Goal: Navigation & Orientation: Find specific page/section

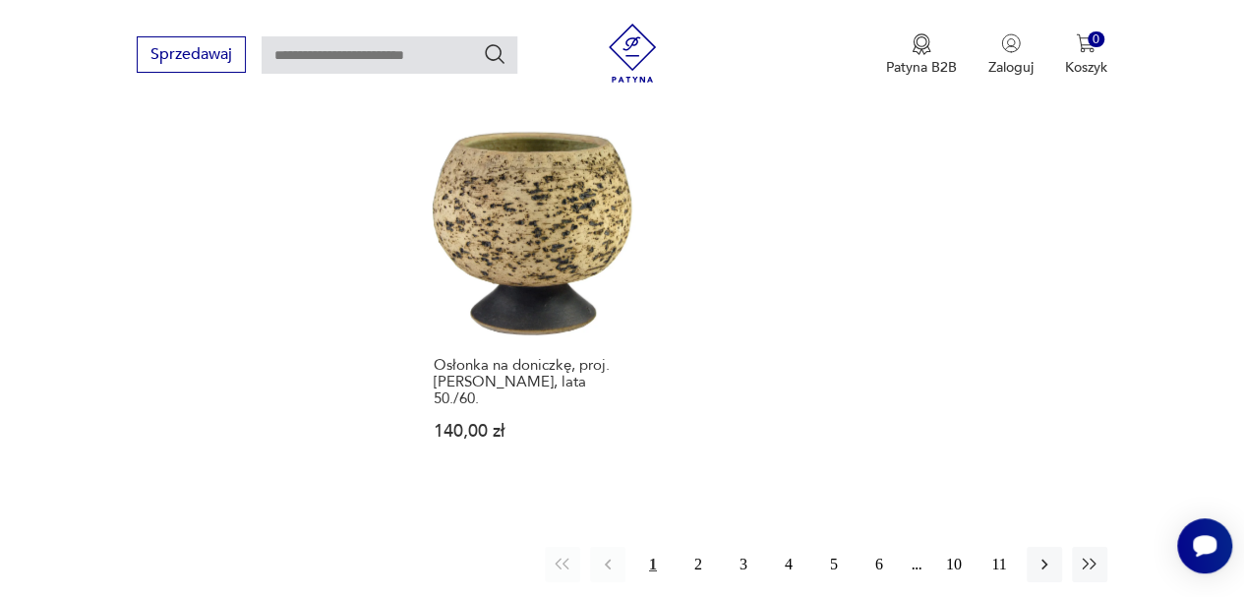
scroll to position [2784, 0]
click at [692, 546] on button "2" at bounding box center [698, 563] width 35 height 35
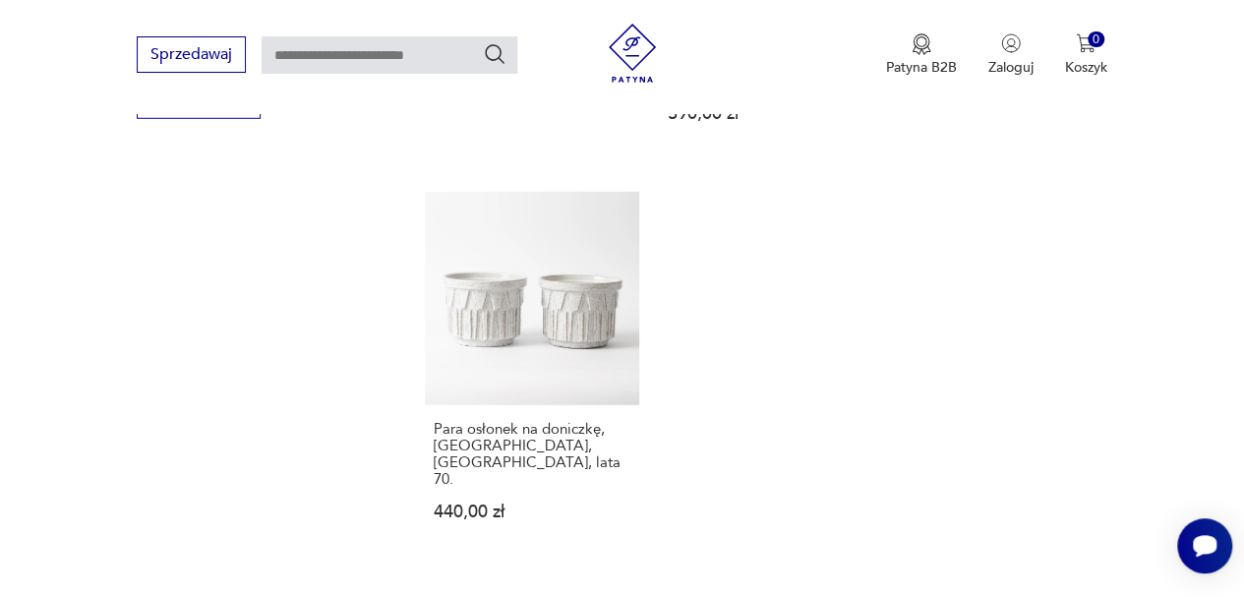
scroll to position [2784, 0]
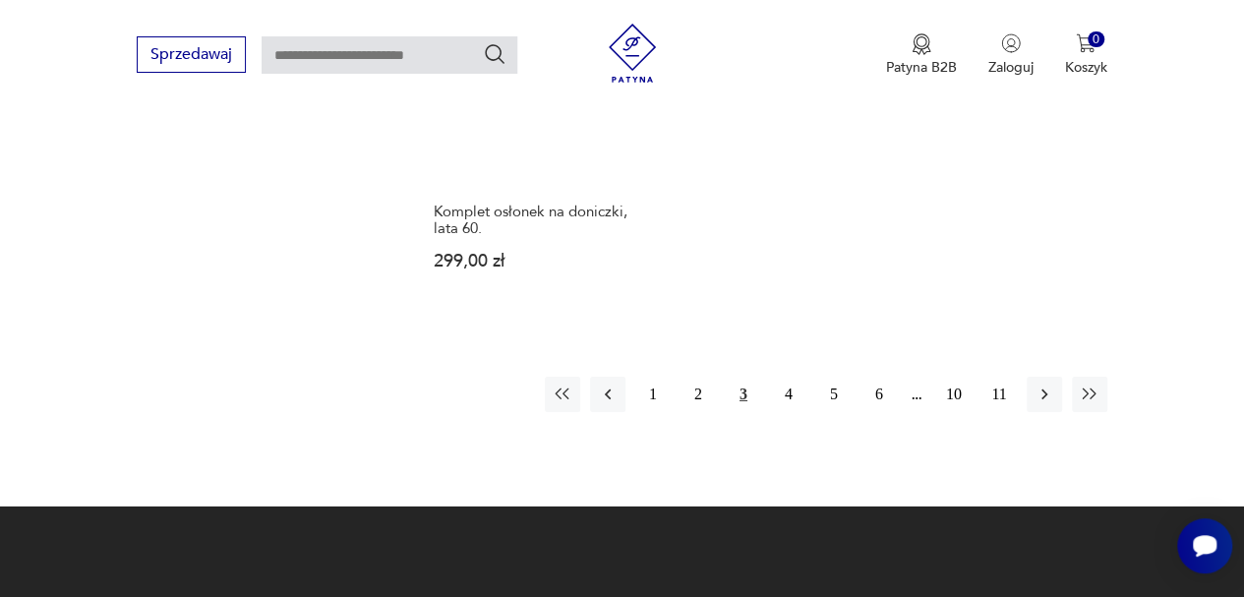
scroll to position [2994, 0]
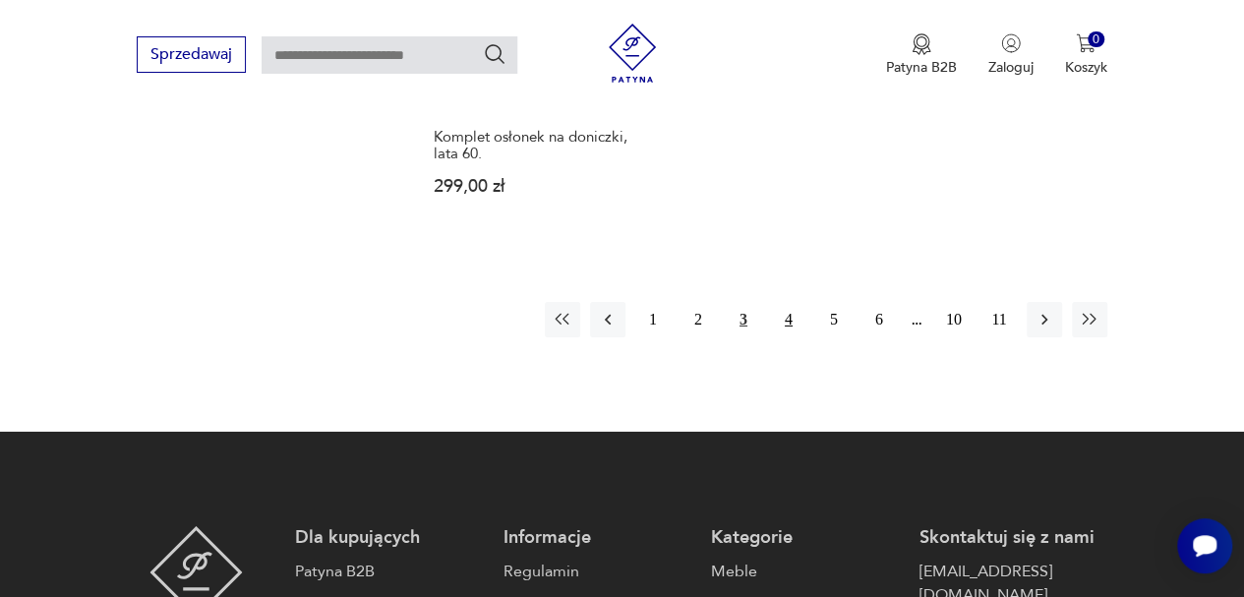
click at [794, 320] on button "4" at bounding box center [788, 319] width 35 height 35
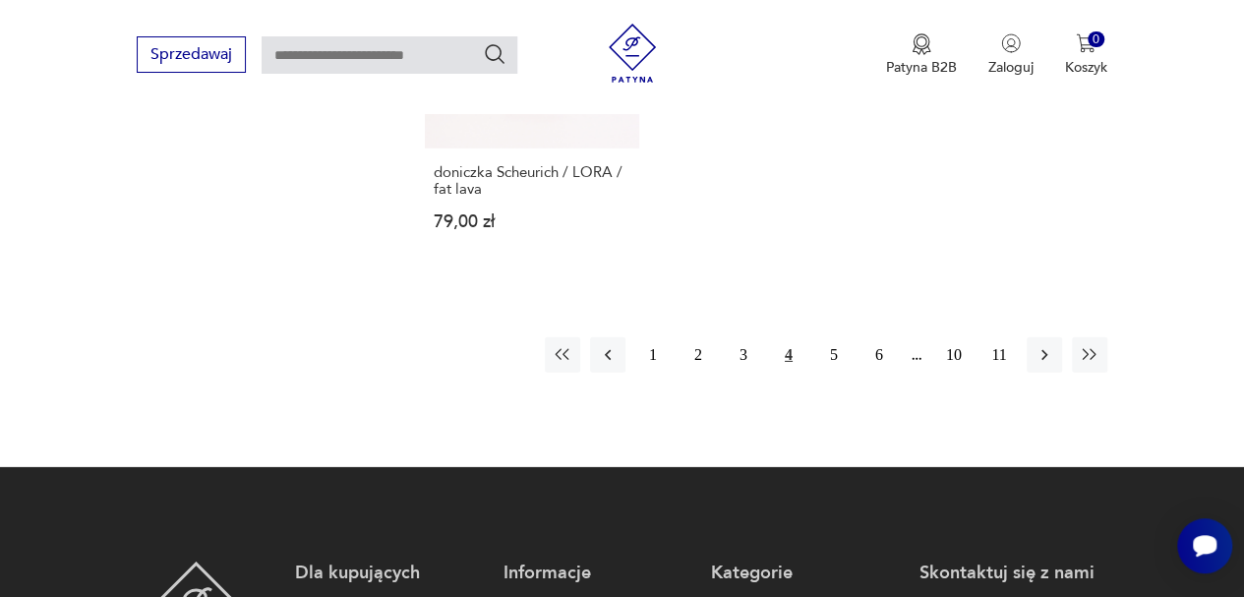
scroll to position [2850, 0]
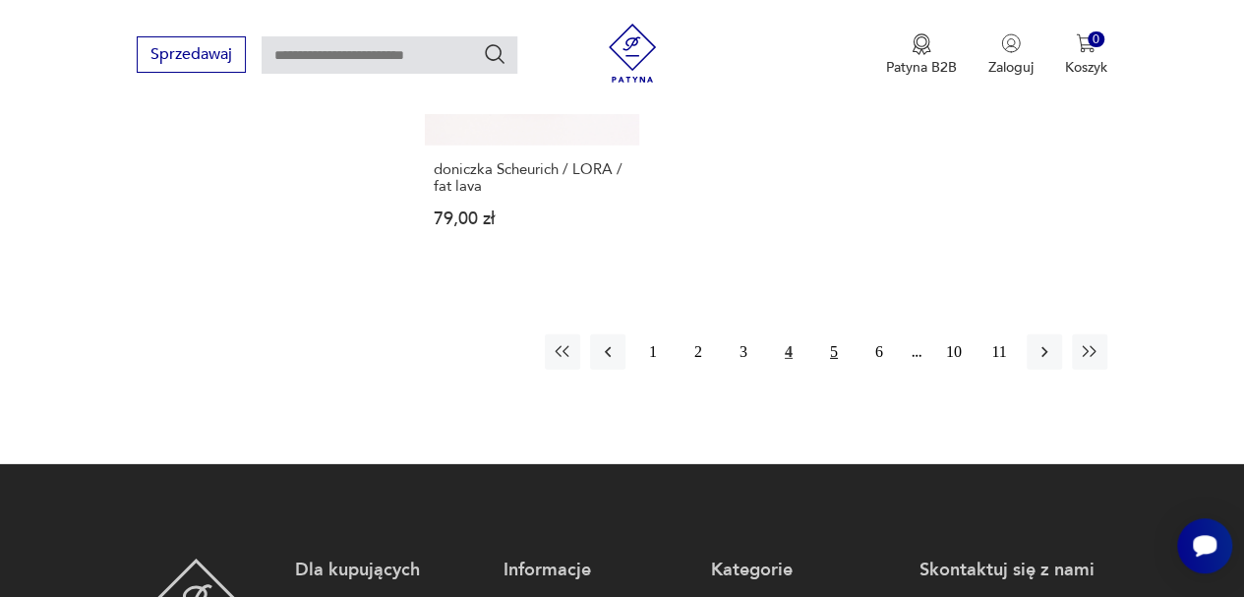
click at [822, 334] on button "5" at bounding box center [833, 351] width 35 height 35
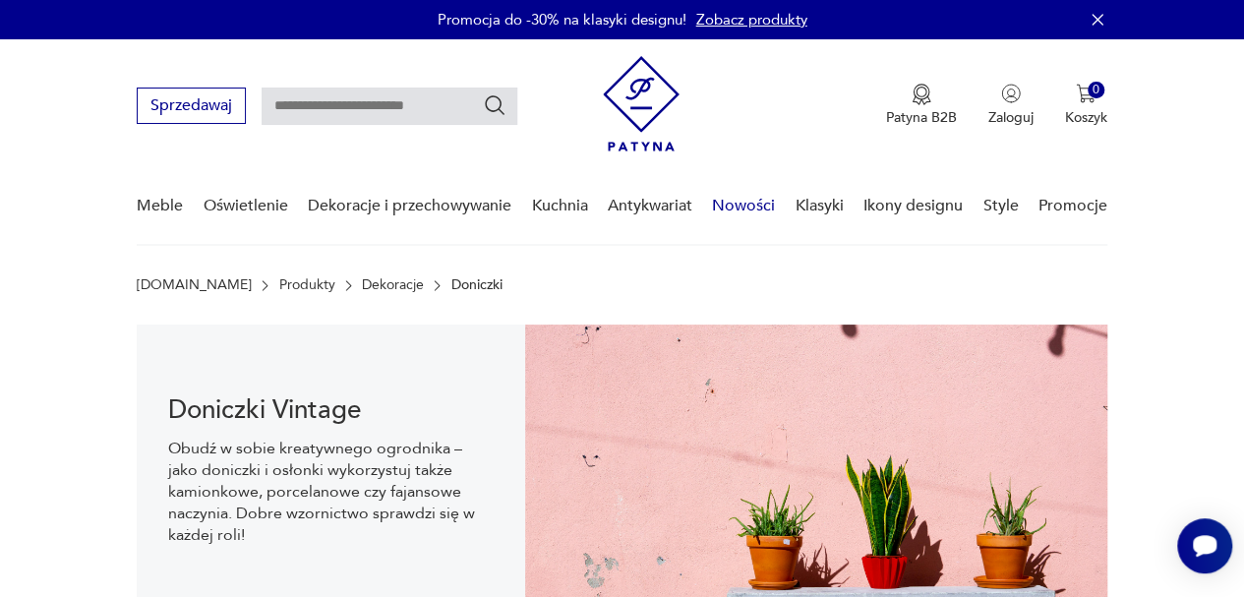
click at [751, 213] on link "Nowości" at bounding box center [743, 206] width 63 height 76
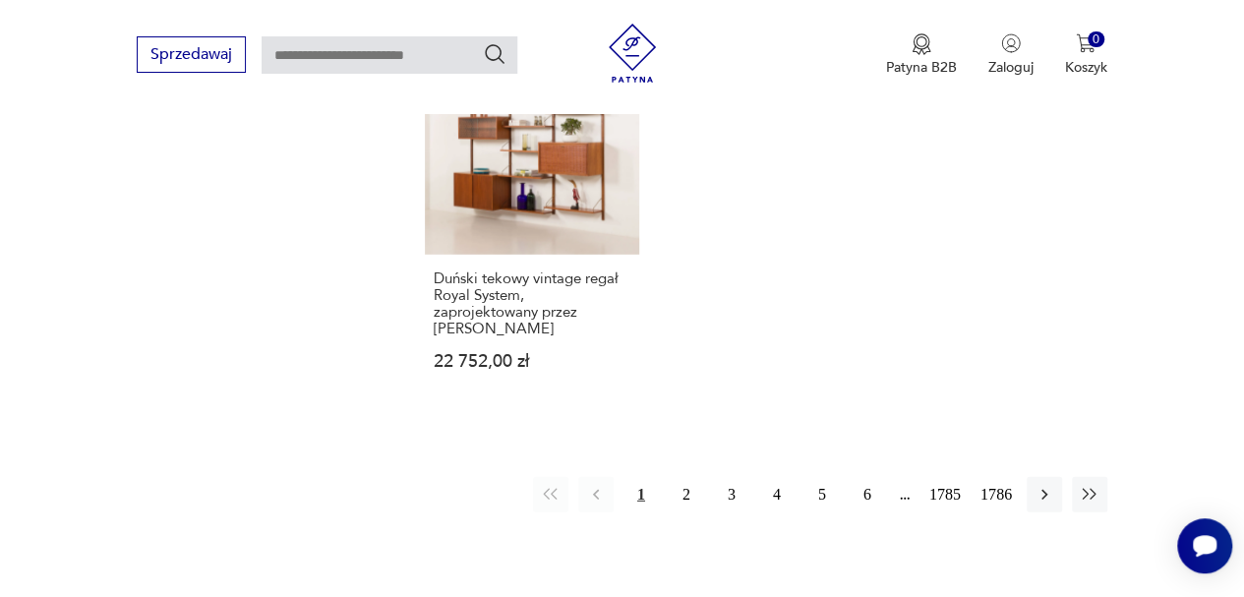
scroll to position [2621, 0]
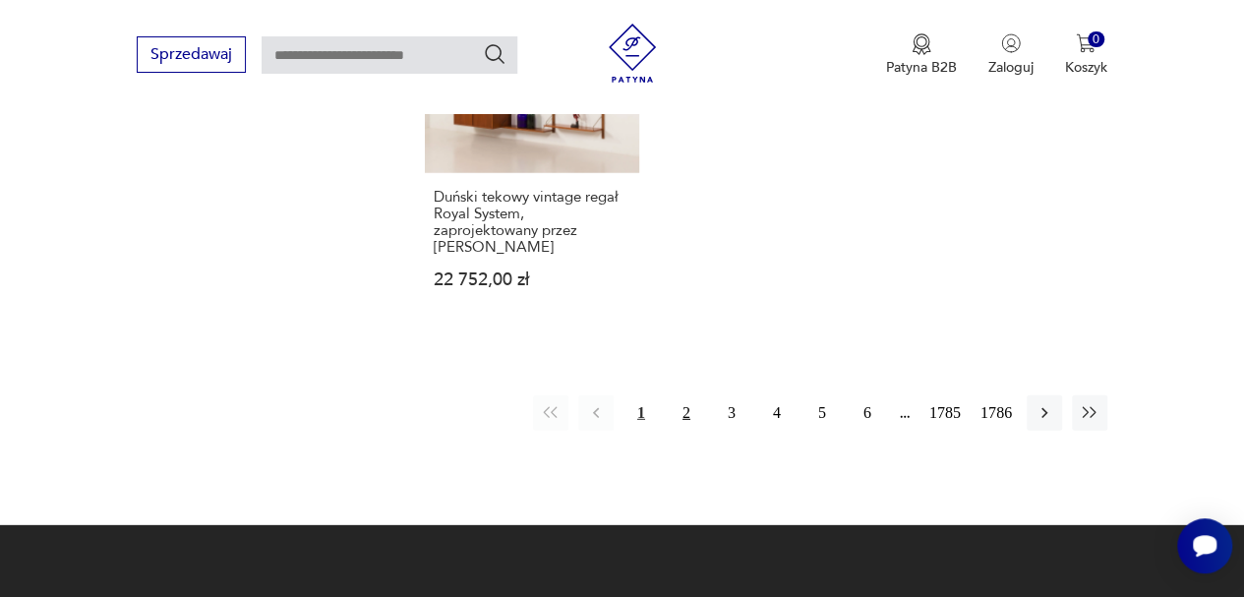
click at [681, 395] on button "2" at bounding box center [686, 412] width 35 height 35
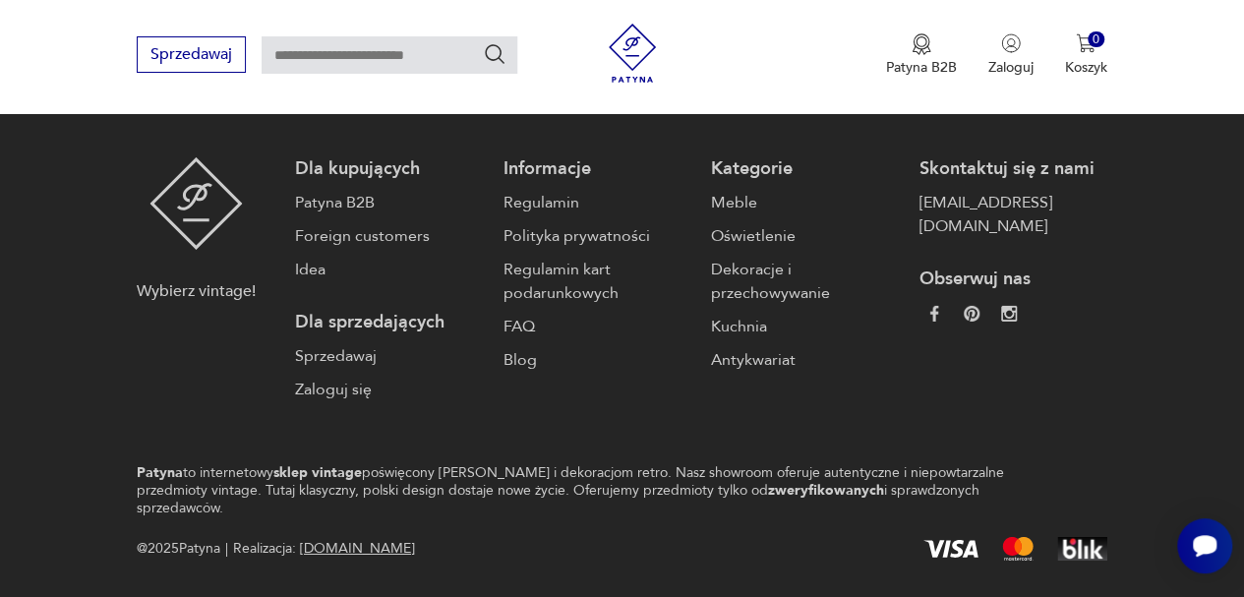
scroll to position [3065, 0]
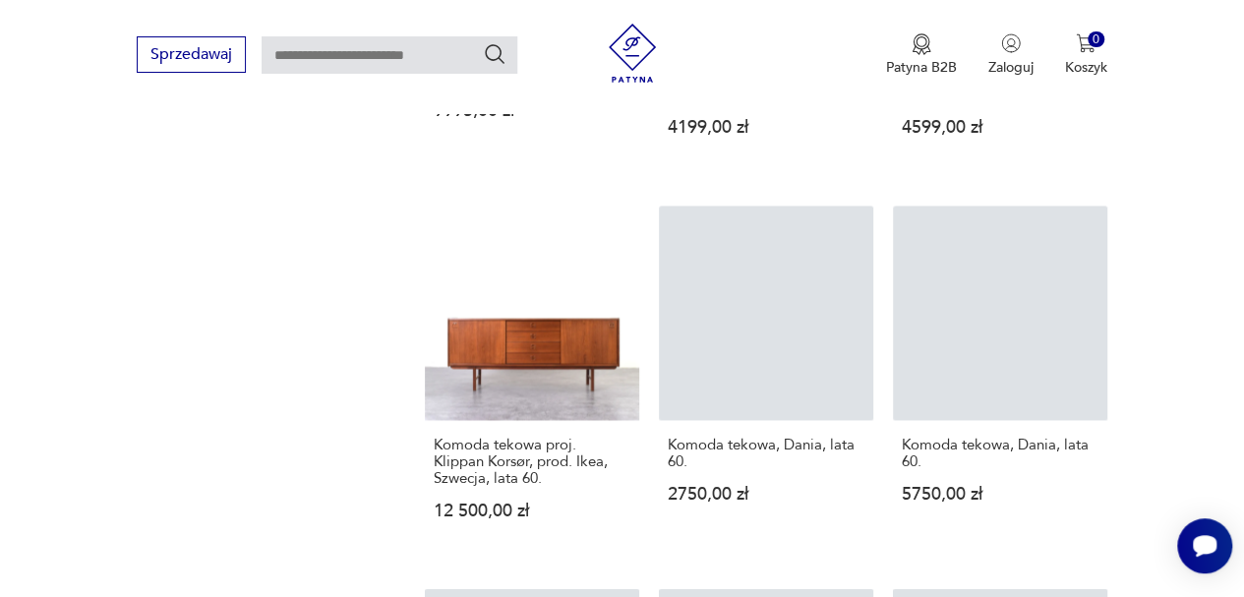
scroll to position [2621, 0]
